Goal: Transaction & Acquisition: Obtain resource

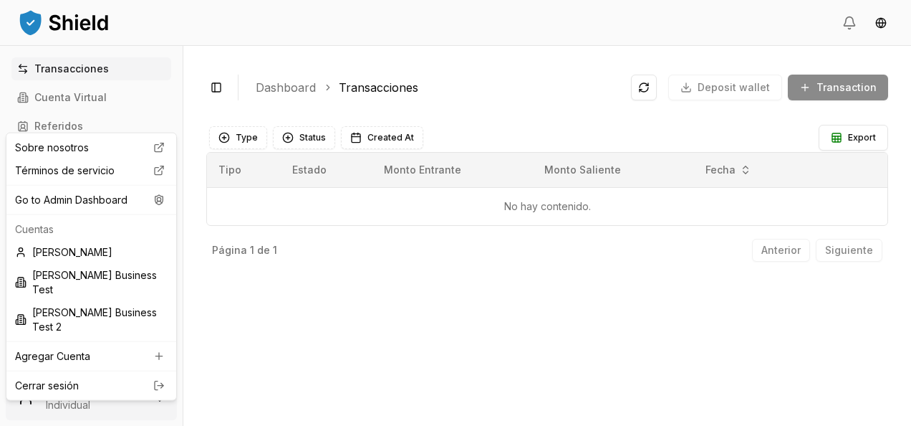
click at [89, 411] on html "Transacciones Cuenta Virtual Referidos Facturas Escaneos de Billeteras Cuentas …" at bounding box center [455, 213] width 911 height 426
click at [118, 200] on div "Go to Admin Dashboard" at bounding box center [91, 199] width 164 height 23
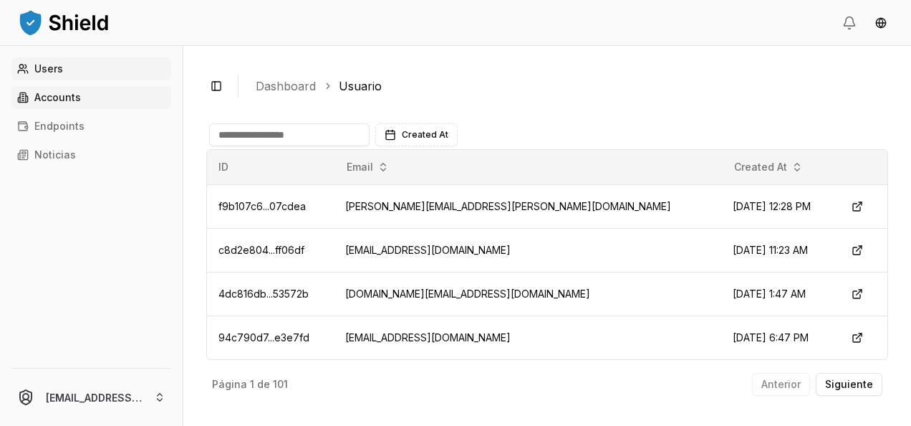
click at [79, 102] on p "Accounts" at bounding box center [57, 97] width 47 height 10
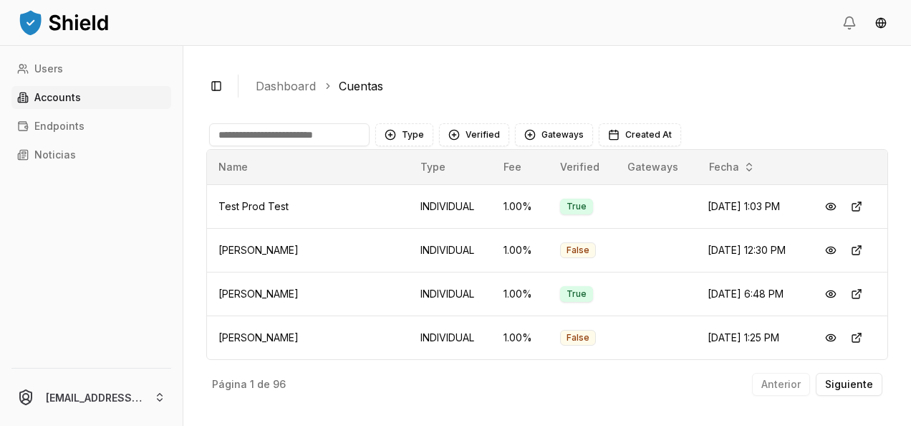
click at [247, 132] on input at bounding box center [289, 134] width 161 height 23
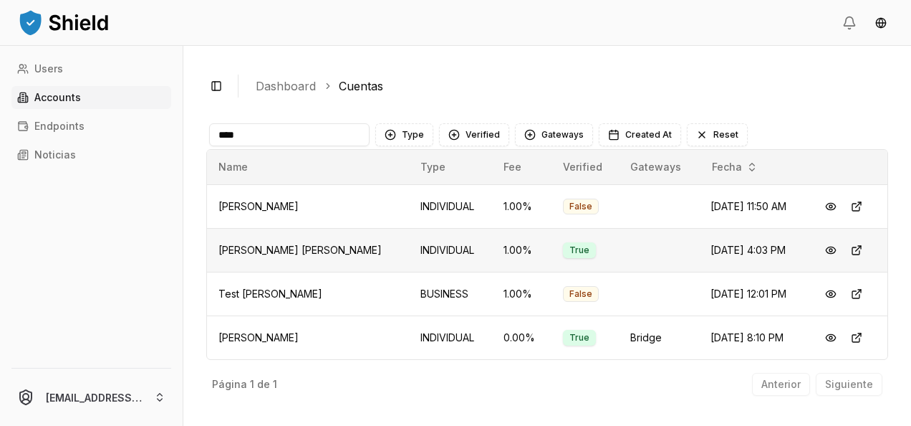
scroll to position [12, 0]
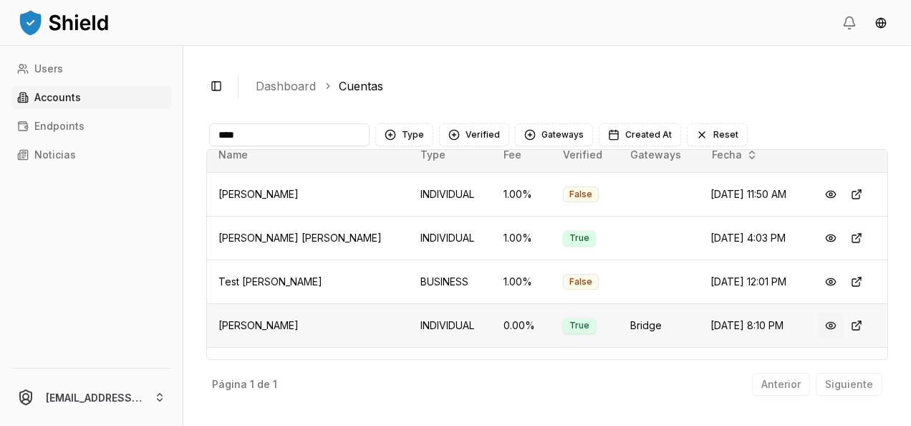
type input "****"
click at [821, 321] on button at bounding box center [831, 325] width 26 height 26
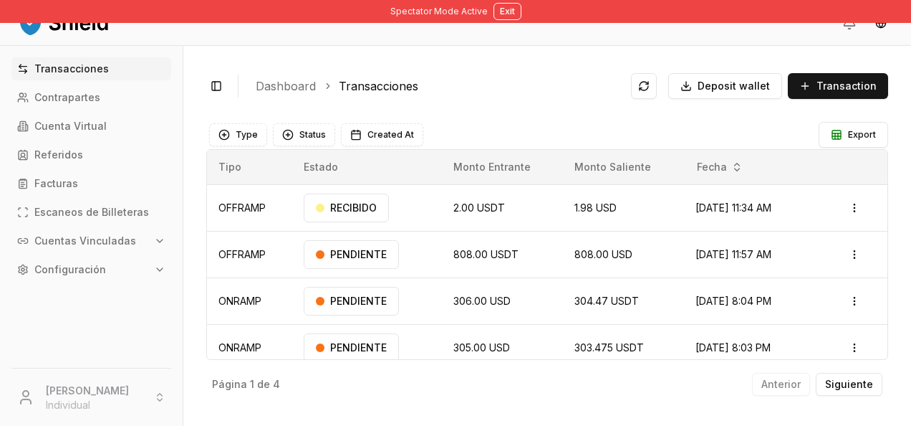
click at [704, 99] on div "Toggle Sidebar Dashboard Transacciones Deposit wallet Transaction" at bounding box center [547, 86] width 682 height 34
click at [716, 87] on span "Deposit wallet" at bounding box center [734, 86] width 72 height 14
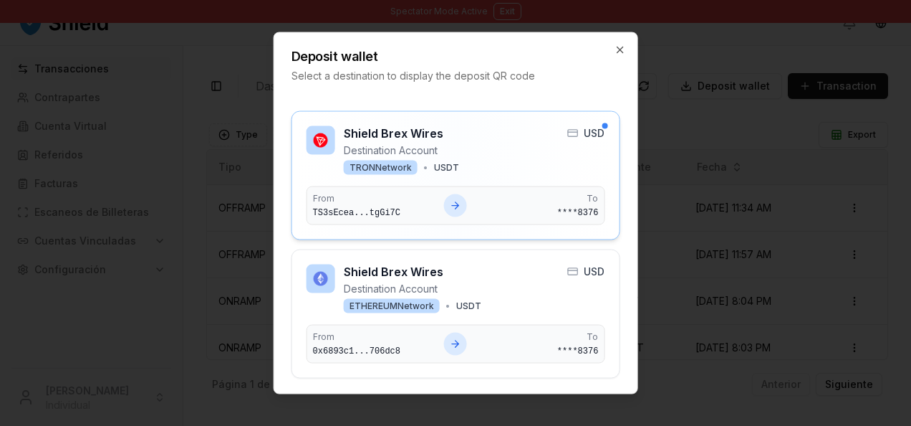
click at [510, 159] on div "Shield Brex Wires Destination Account TRON Network • USDT USD" at bounding box center [456, 150] width 299 height 49
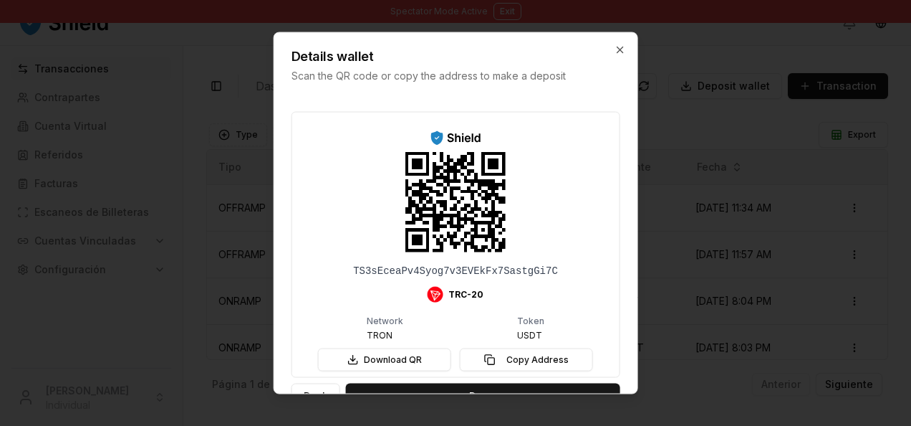
scroll to position [32, 0]
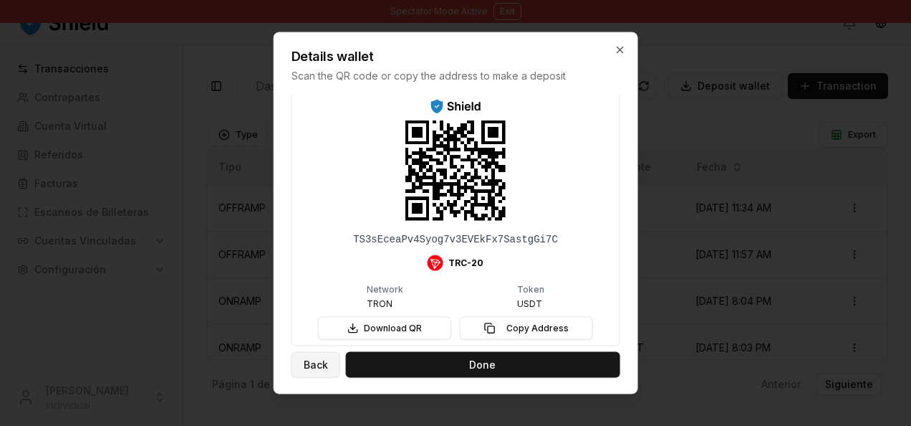
click at [320, 360] on button "Back" at bounding box center [316, 364] width 49 height 26
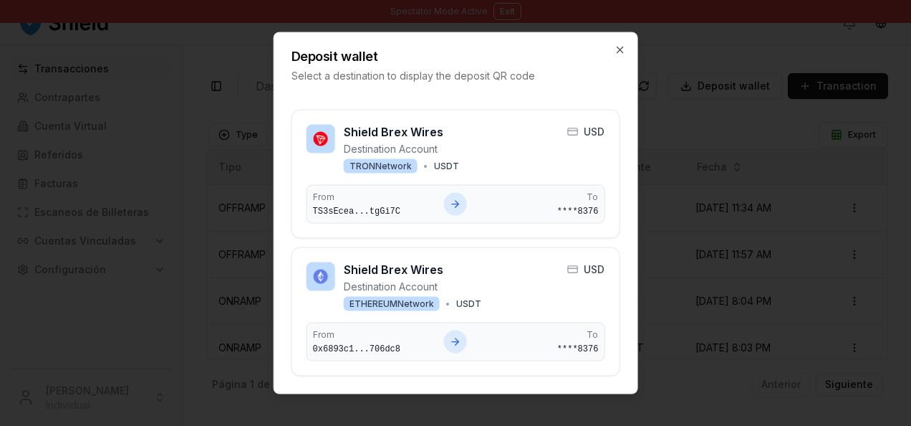
scroll to position [0, 0]
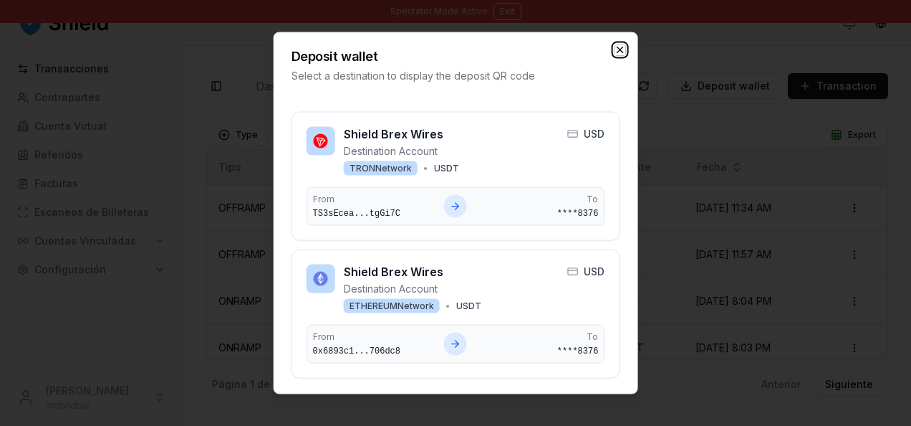
click at [618, 54] on icon "button" at bounding box center [619, 49] width 11 height 11
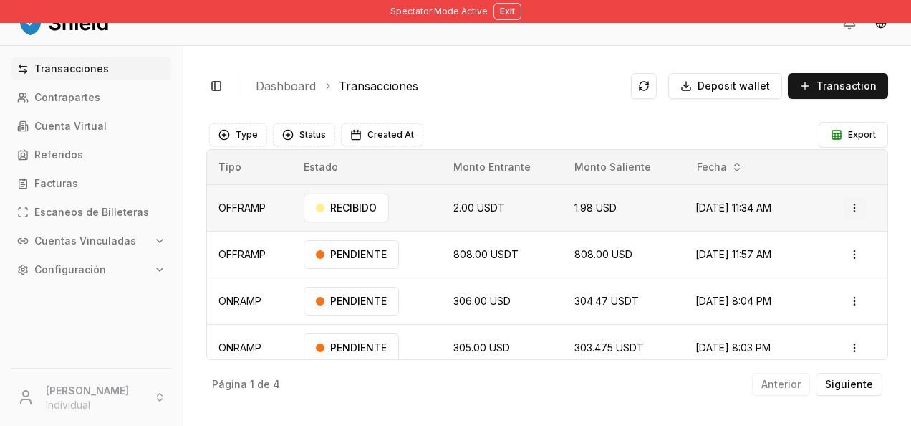
click at [846, 209] on html "Spectator Mode Active Exit Transacciones Contrapartes Cuenta Virtual Referidos …" at bounding box center [455, 213] width 911 height 426
click at [811, 272] on div "Ver Detalles" at bounding box center [814, 264] width 87 height 20
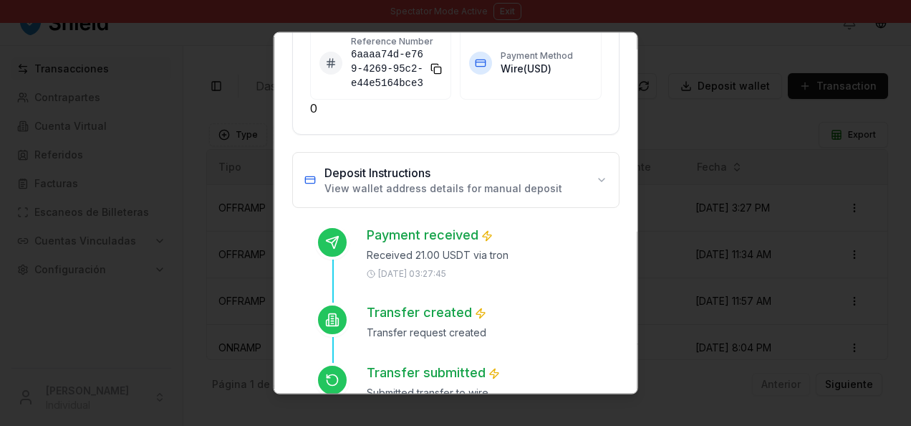
scroll to position [386, 0]
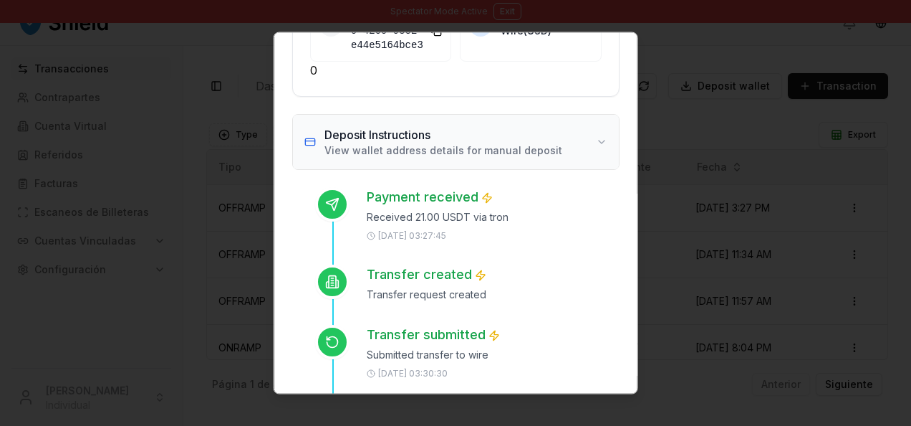
click at [569, 135] on button "Deposit Instructions View wallet address details for manual deposit" at bounding box center [456, 142] width 326 height 54
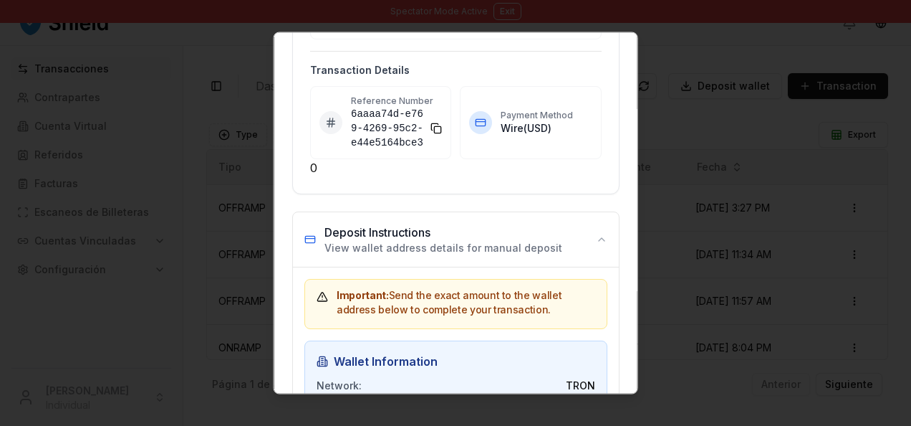
scroll to position [0, 0]
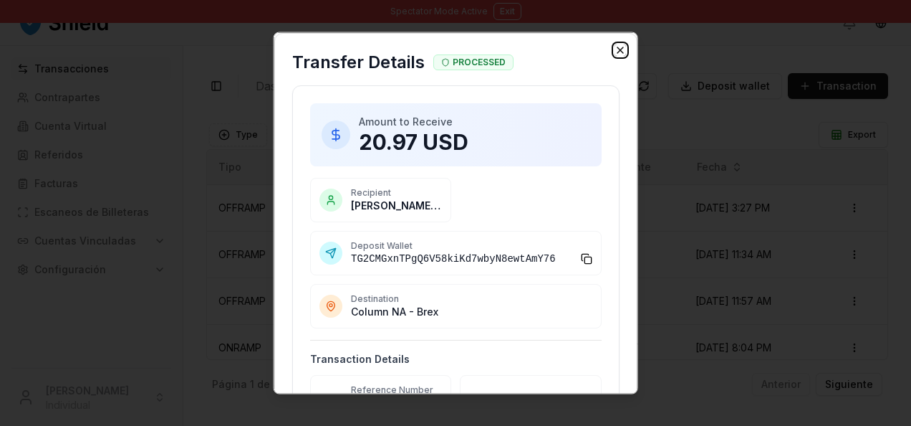
click at [614, 47] on icon "button" at bounding box center [619, 49] width 11 height 11
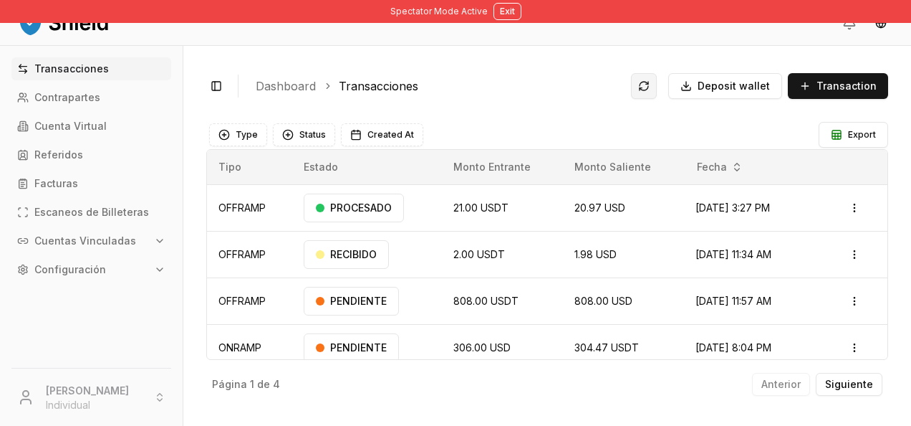
click at [657, 86] on button at bounding box center [644, 86] width 26 height 26
click at [657, 93] on button at bounding box center [644, 86] width 26 height 26
click at [843, 205] on html "Spectator Mode Active Exit Transacciones Contrapartes Cuenta Virtual Referidos …" at bounding box center [455, 213] width 911 height 426
click at [820, 261] on p "Ver Detalles" at bounding box center [801, 263] width 52 height 9
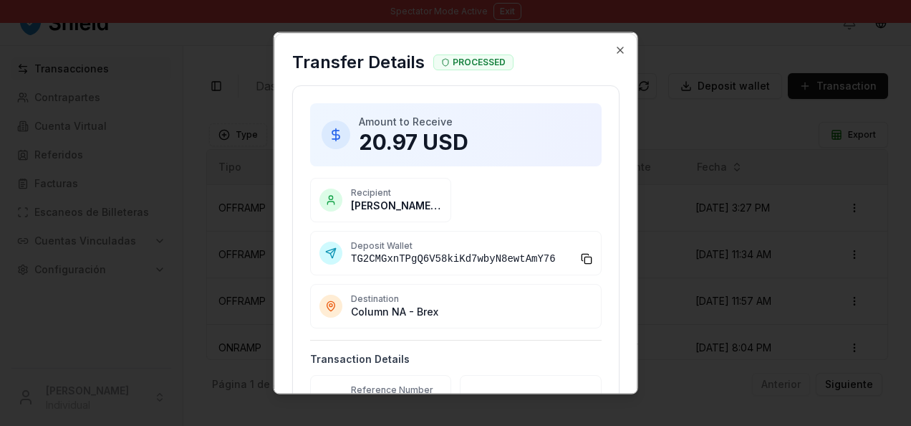
click at [617, 39] on div "Transfer Details PROCESSED" at bounding box center [456, 60] width 362 height 52
click at [614, 51] on icon "button" at bounding box center [619, 49] width 11 height 11
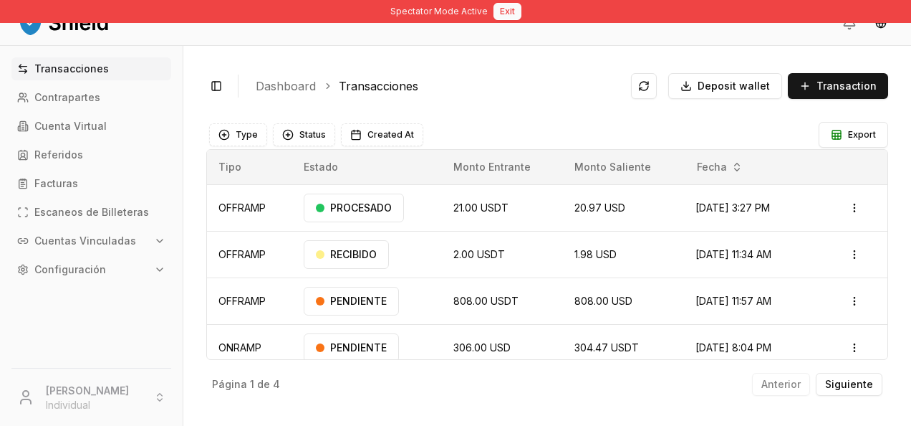
click at [507, 5] on button "Exit" at bounding box center [508, 11] width 28 height 17
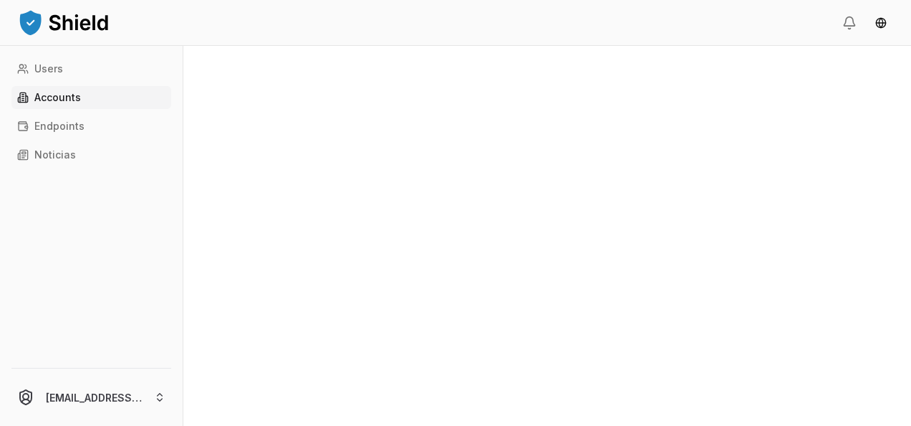
click at [102, 106] on link "Accounts" at bounding box center [91, 97] width 160 height 23
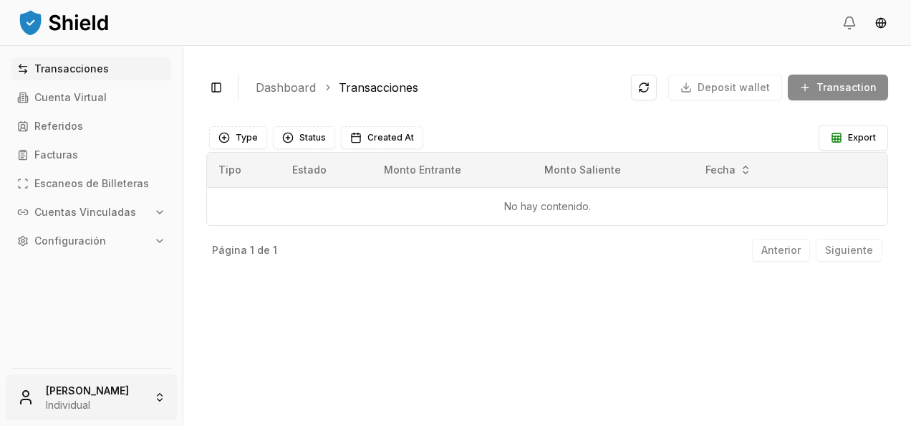
click at [80, 398] on html "Transacciones Cuenta Virtual Referidos Facturas Escaneos de Billeteras Cuentas …" at bounding box center [455, 213] width 911 height 426
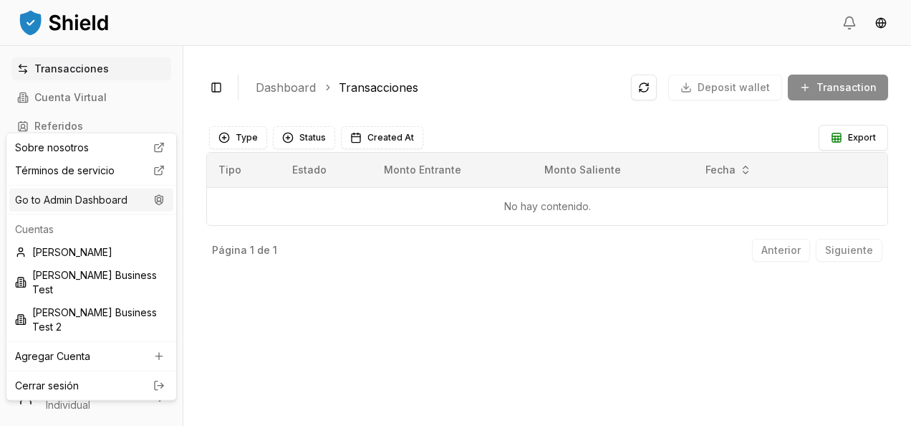
click at [130, 195] on div "Go to Admin Dashboard" at bounding box center [91, 199] width 164 height 23
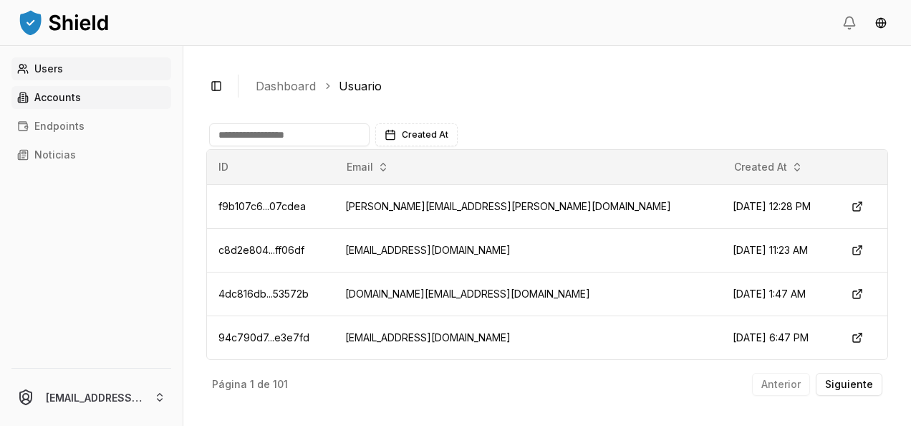
click at [98, 97] on link "Accounts" at bounding box center [91, 97] width 160 height 23
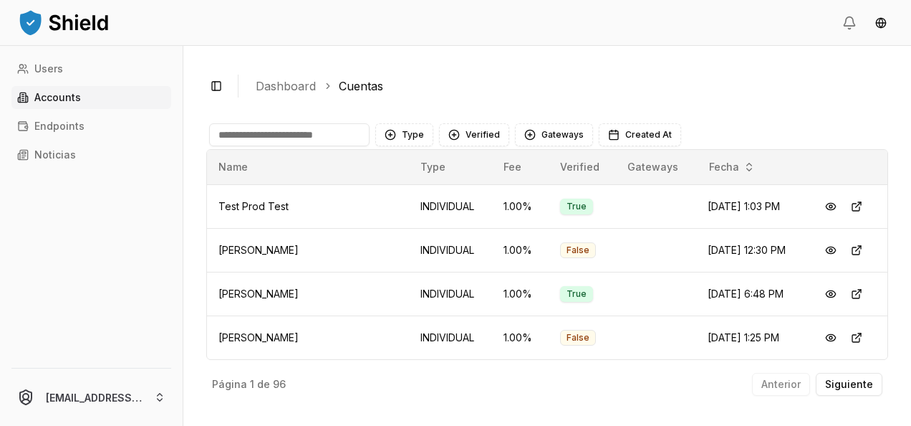
click at [257, 132] on input at bounding box center [289, 134] width 161 height 23
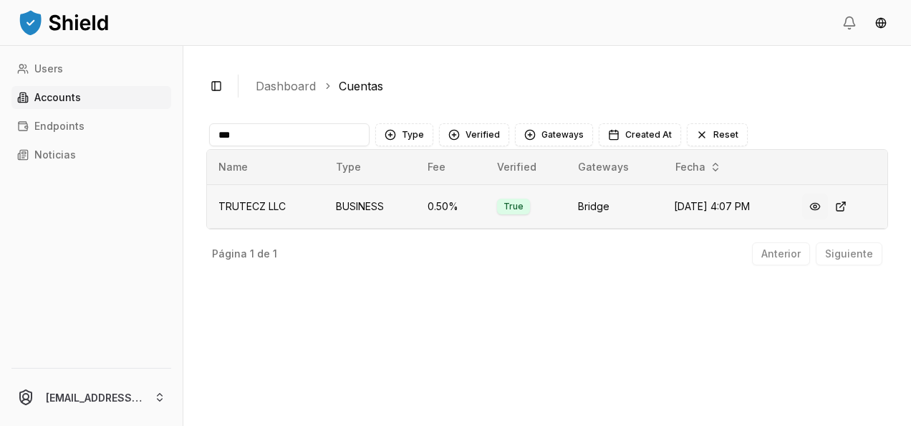
type input "***"
click at [817, 211] on button at bounding box center [816, 206] width 26 height 26
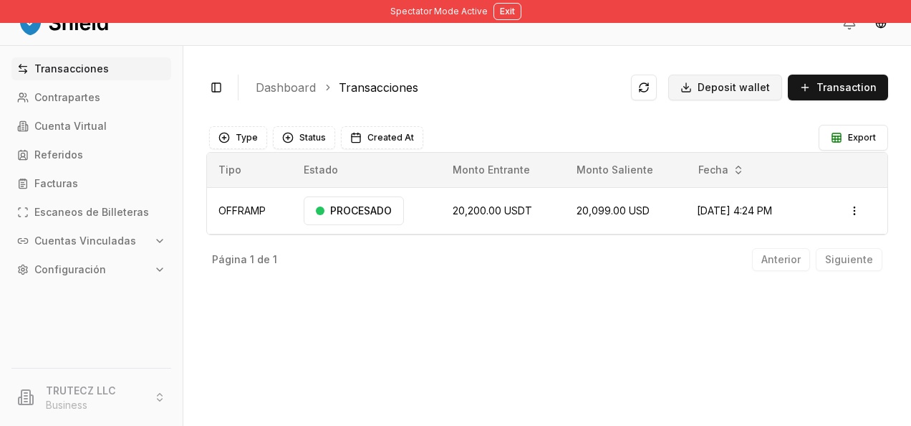
click at [725, 95] on button "Deposit wallet" at bounding box center [726, 88] width 114 height 26
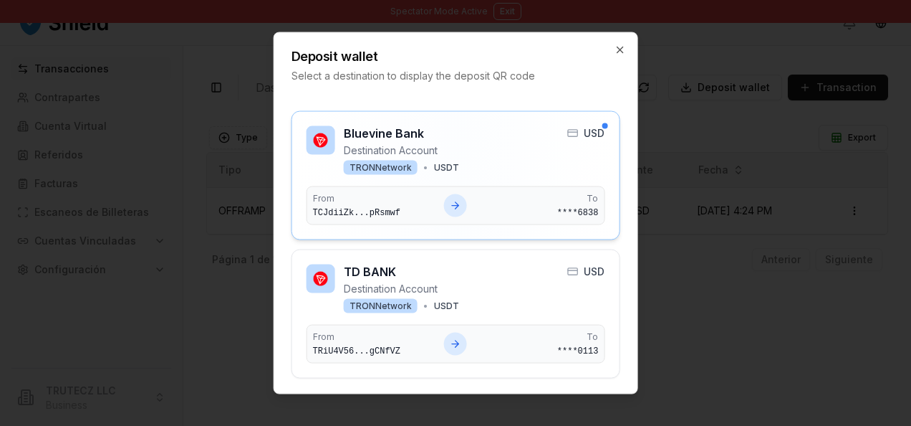
click at [453, 137] on h3 "Bluevine Bank" at bounding box center [401, 133] width 115 height 14
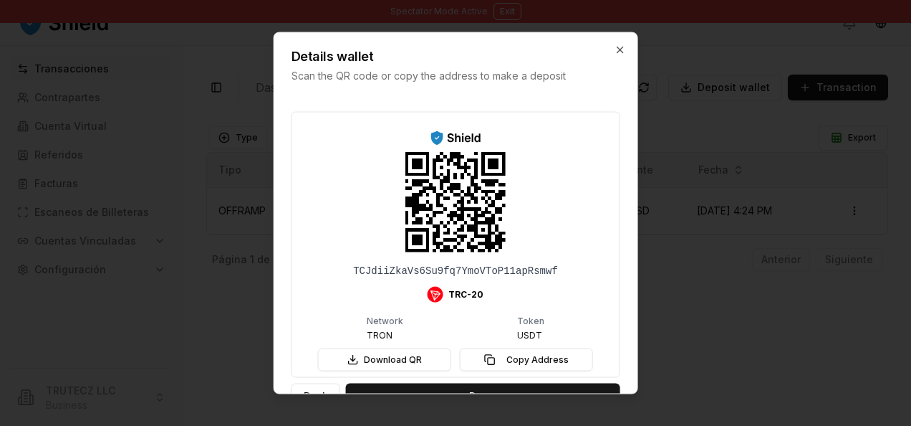
scroll to position [32, 0]
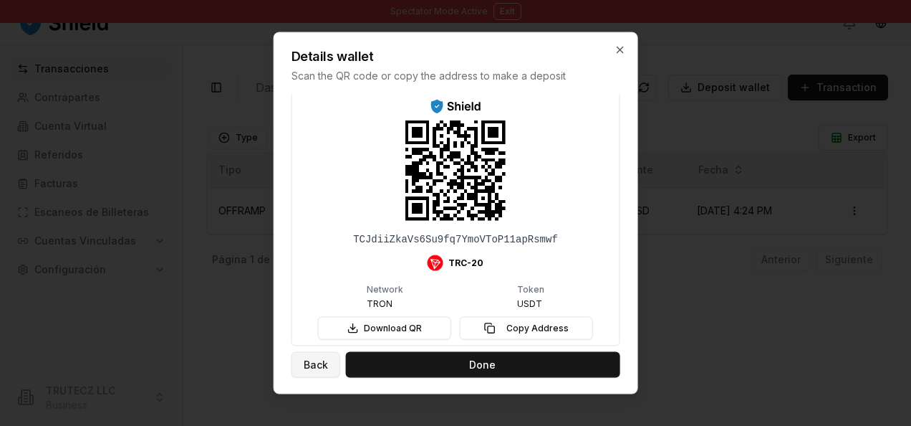
click at [306, 371] on button "Back" at bounding box center [316, 364] width 49 height 26
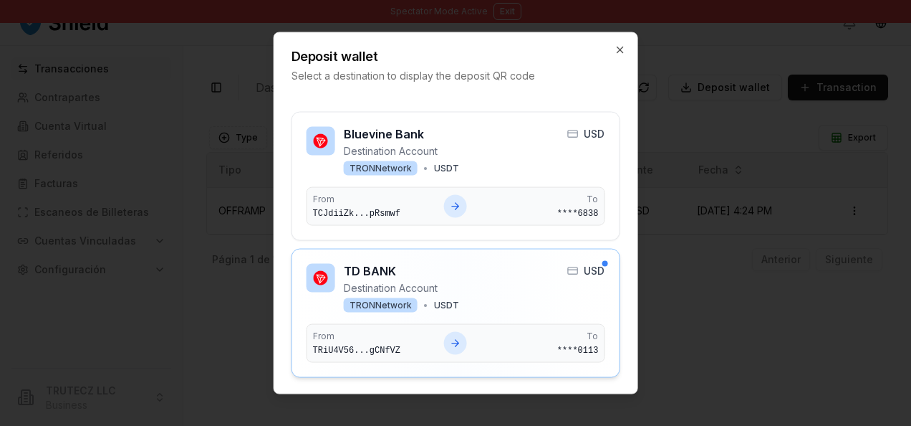
click at [512, 277] on div "TD BANK Destination Account TRON Network • USDT USD" at bounding box center [456, 288] width 299 height 49
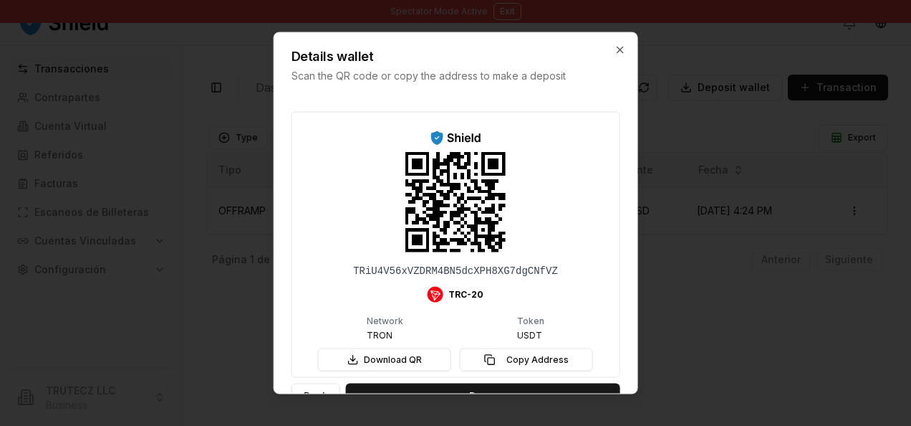
scroll to position [32, 0]
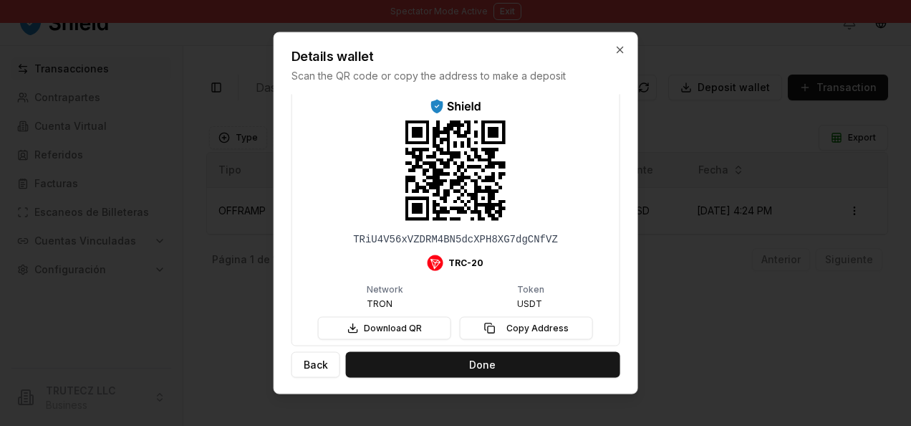
click at [505, 236] on div "TRiU4V56xVZDRM4BN5dcXPH8XG7dgCNfVZ" at bounding box center [455, 238] width 205 height 14
copy div "TRiU4V56xVZDRM4BN5dcXPH8XG7dgCNfVZ"
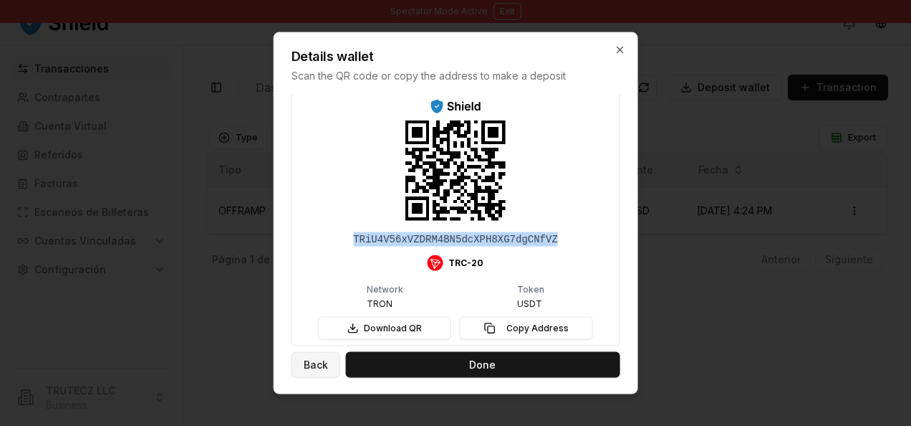
click at [317, 357] on button "Back" at bounding box center [316, 364] width 49 height 26
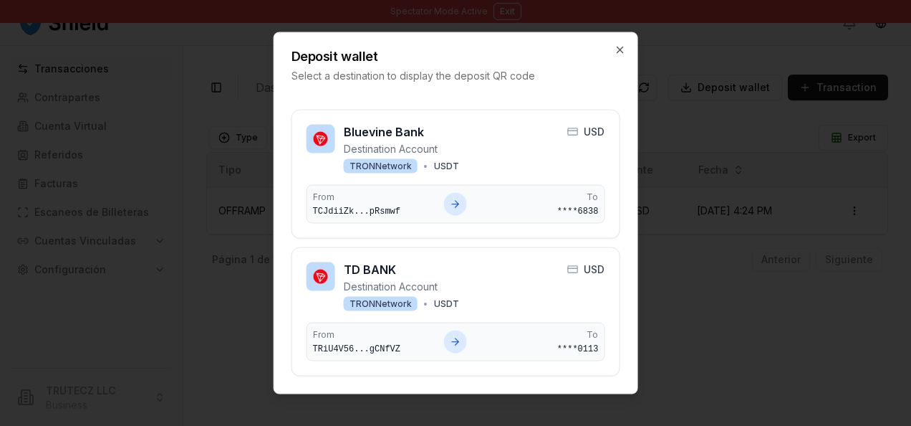
scroll to position [0, 0]
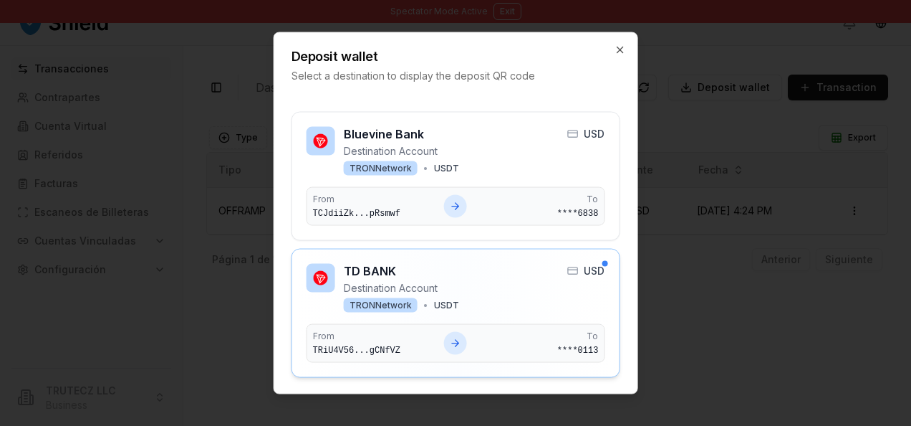
click at [517, 297] on div "TD BANK Destination Account TRON Network • USDT USD" at bounding box center [456, 288] width 299 height 49
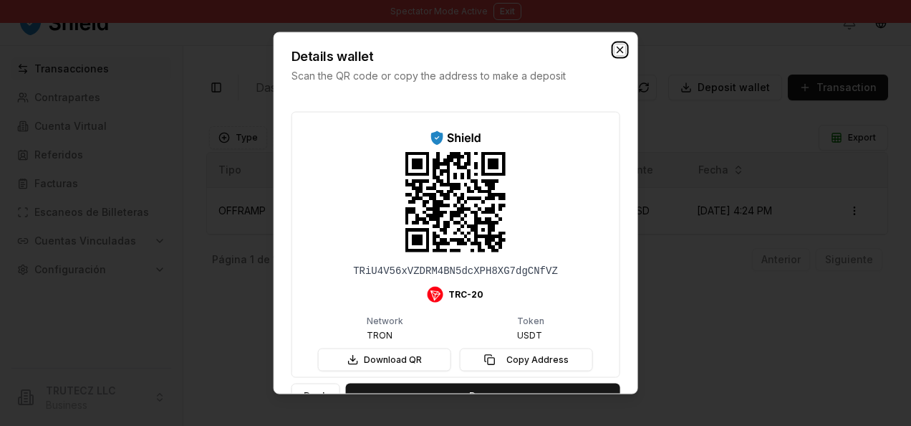
click at [623, 54] on icon "button" at bounding box center [619, 49] width 11 height 11
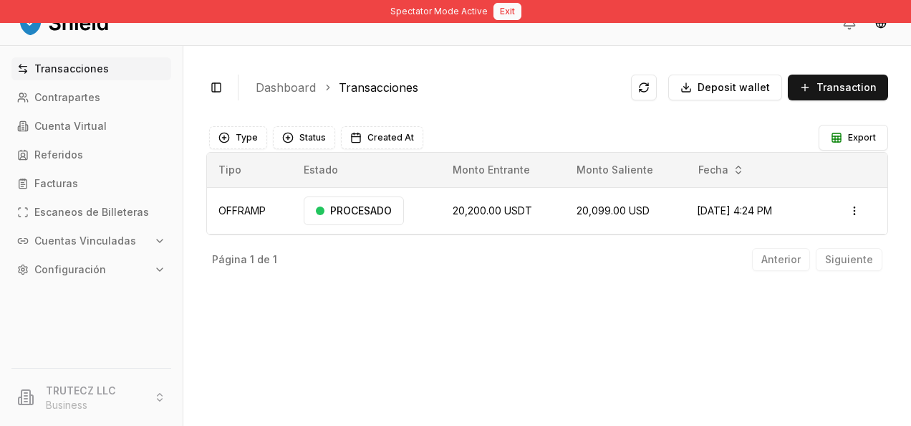
click at [510, 10] on button "Exit" at bounding box center [508, 11] width 28 height 17
